Goal: Task Accomplishment & Management: Manage account settings

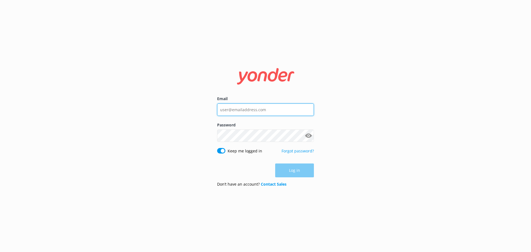
type input "[PERSON_NAME][EMAIL_ADDRESS][DOMAIN_NAME]"
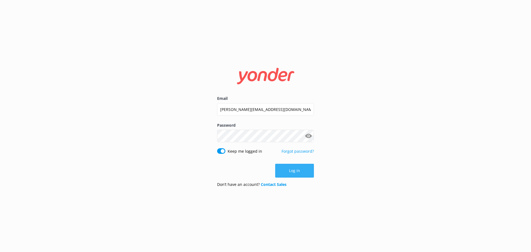
click at [282, 168] on div "Log in" at bounding box center [265, 171] width 97 height 14
click at [287, 170] on button "Log in" at bounding box center [294, 171] width 39 height 14
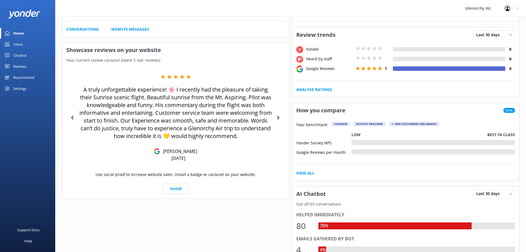
scroll to position [83, 0]
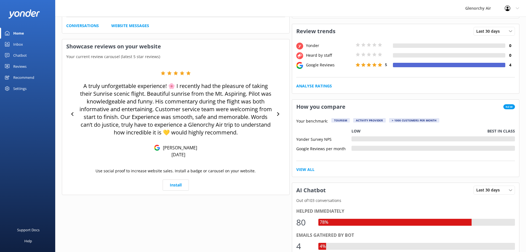
click at [24, 67] on div "Reviews" at bounding box center [19, 66] width 13 height 11
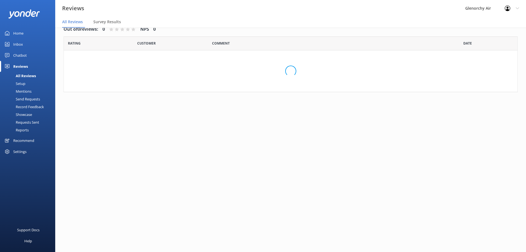
scroll to position [11, 0]
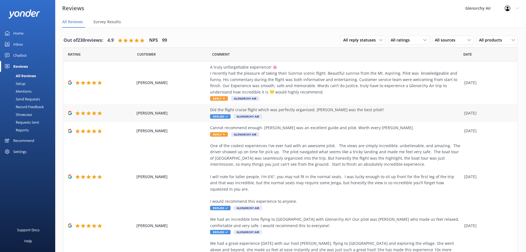
scroll to position [28, 0]
